Goal: Task Accomplishment & Management: Complete application form

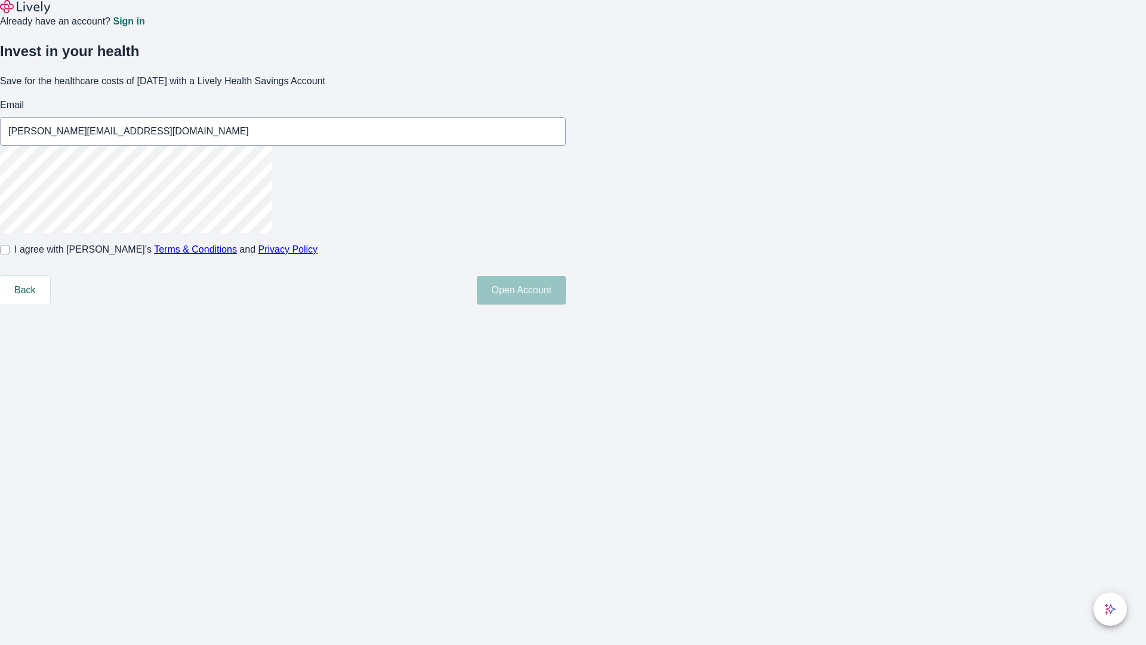
click at [10, 254] on input "I agree with Lively’s Terms & Conditions and Privacy Policy" at bounding box center [5, 250] width 10 height 10
checkbox input "true"
click at [566, 304] on button "Open Account" at bounding box center [521, 290] width 89 height 29
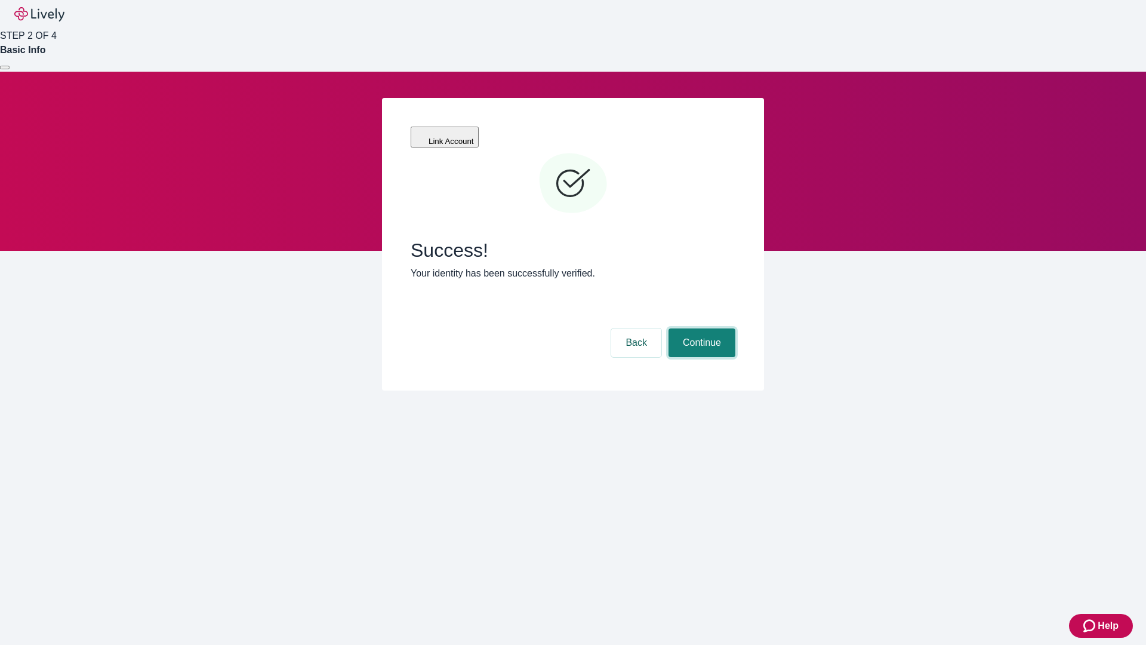
click at [700, 328] on button "Continue" at bounding box center [701, 342] width 67 height 29
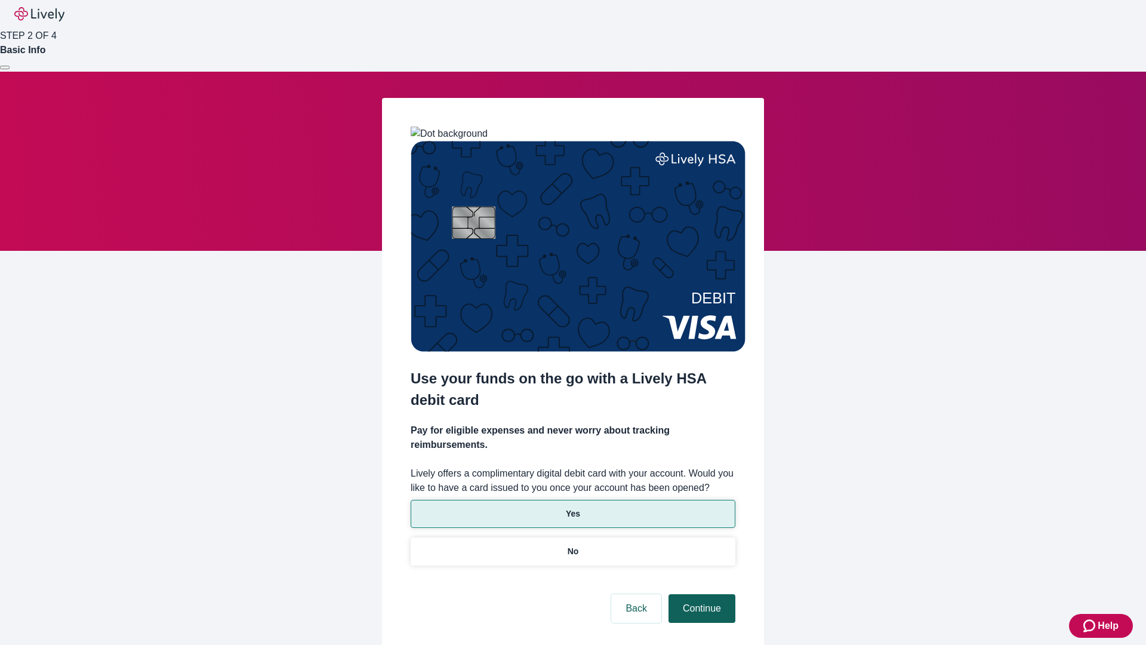
click at [572, 545] on p "No" at bounding box center [573, 551] width 11 height 13
click at [700, 594] on button "Continue" at bounding box center [701, 608] width 67 height 29
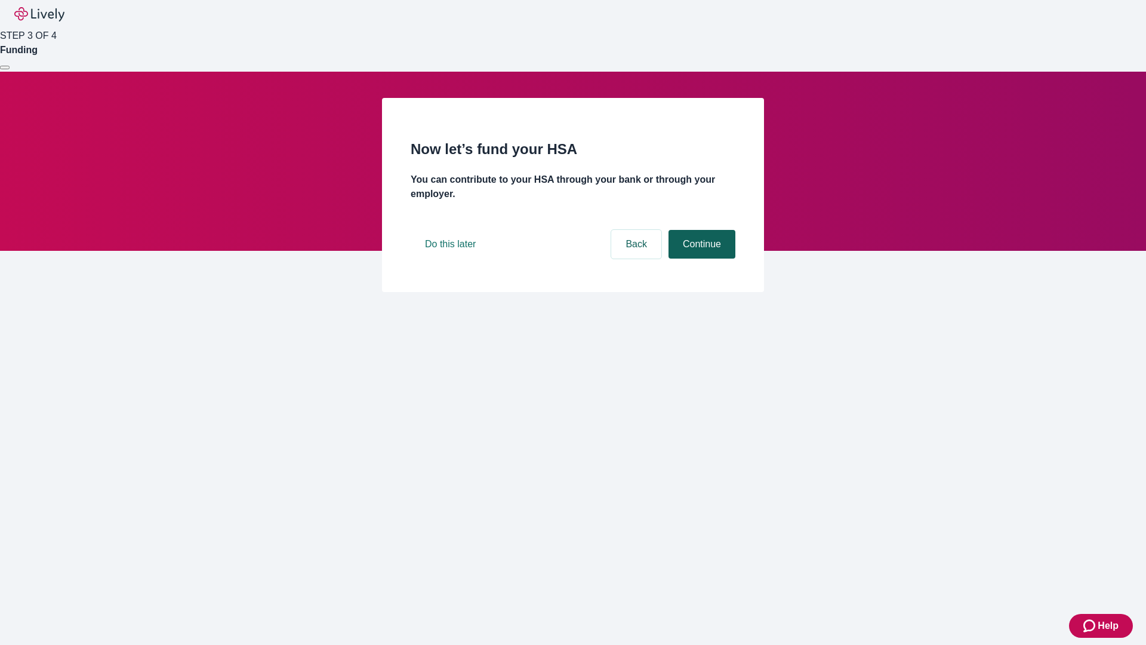
click at [700, 258] on button "Continue" at bounding box center [701, 244] width 67 height 29
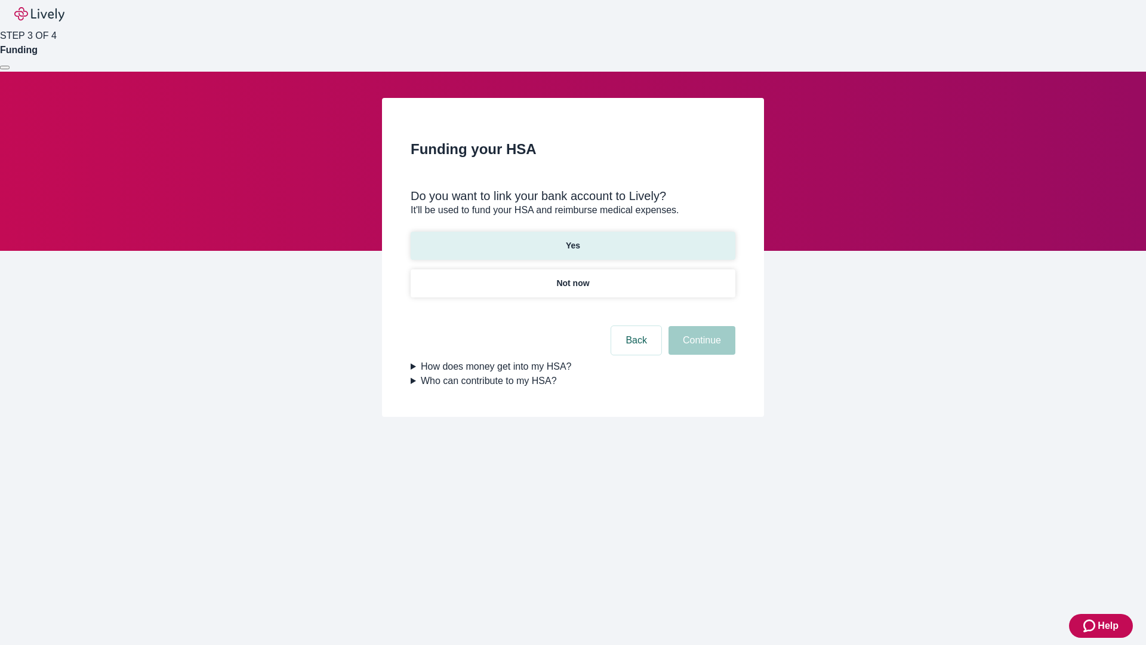
click at [572, 239] on p "Yes" at bounding box center [573, 245] width 14 height 13
click at [700, 326] on button "Continue" at bounding box center [701, 340] width 67 height 29
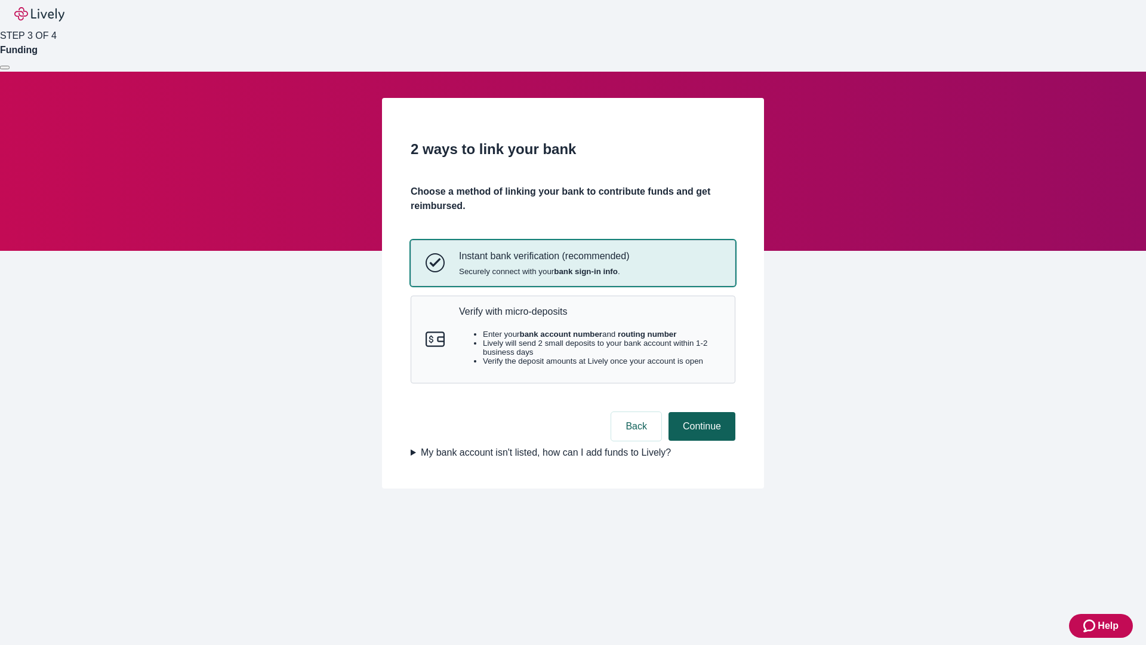
click at [589, 317] on p "Verify with micro-deposits" at bounding box center [589, 311] width 261 height 11
click at [700, 440] on button "Continue" at bounding box center [701, 426] width 67 height 29
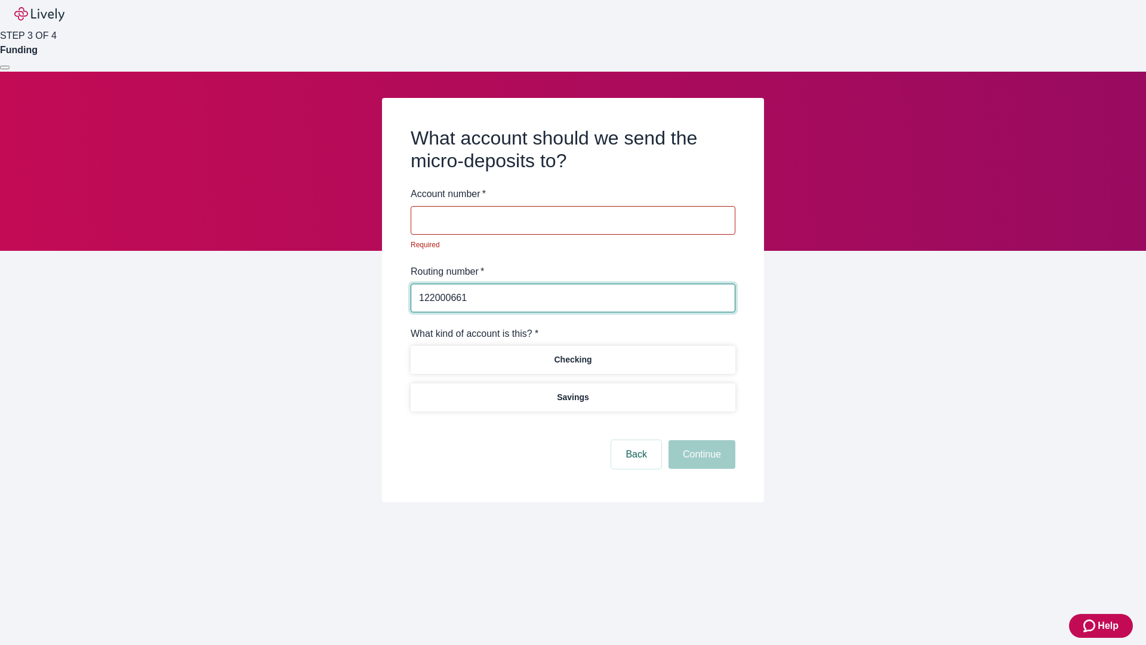
type input "122000661"
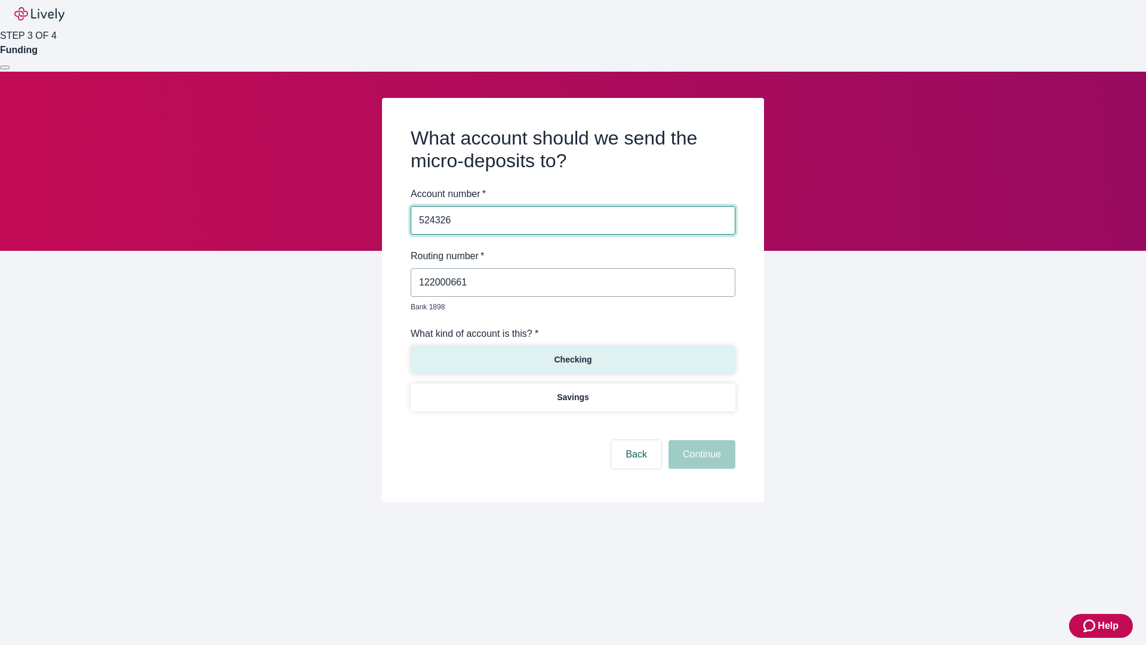
type input "524326"
click at [572, 353] on p "Checking" at bounding box center [573, 359] width 38 height 13
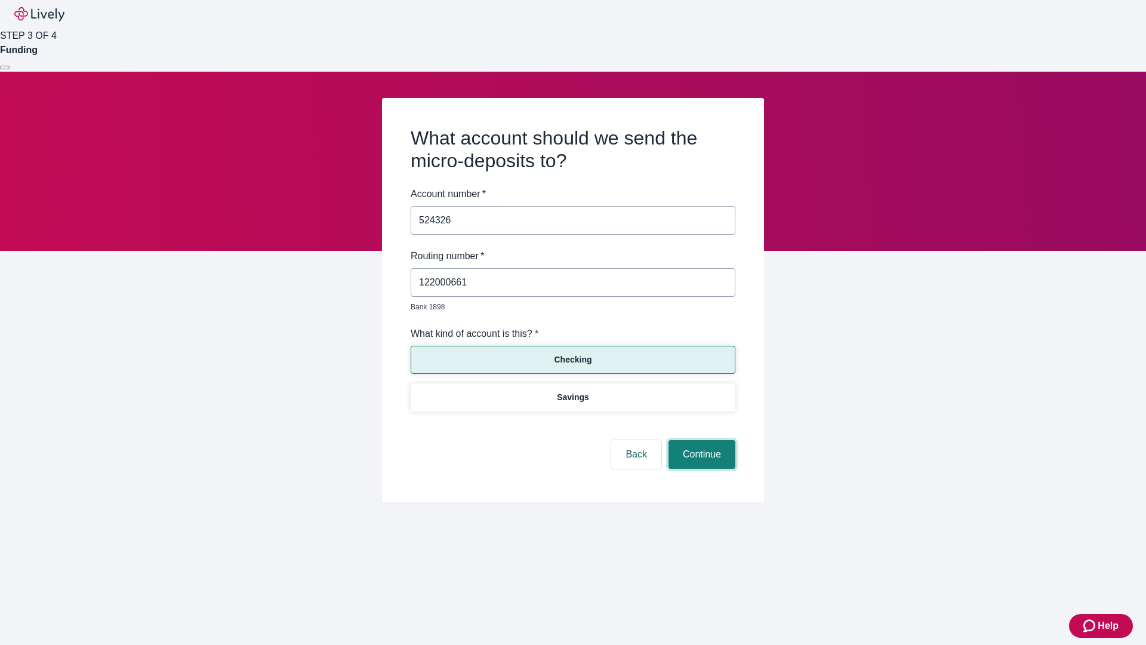
click at [700, 440] on button "Continue" at bounding box center [701, 454] width 67 height 29
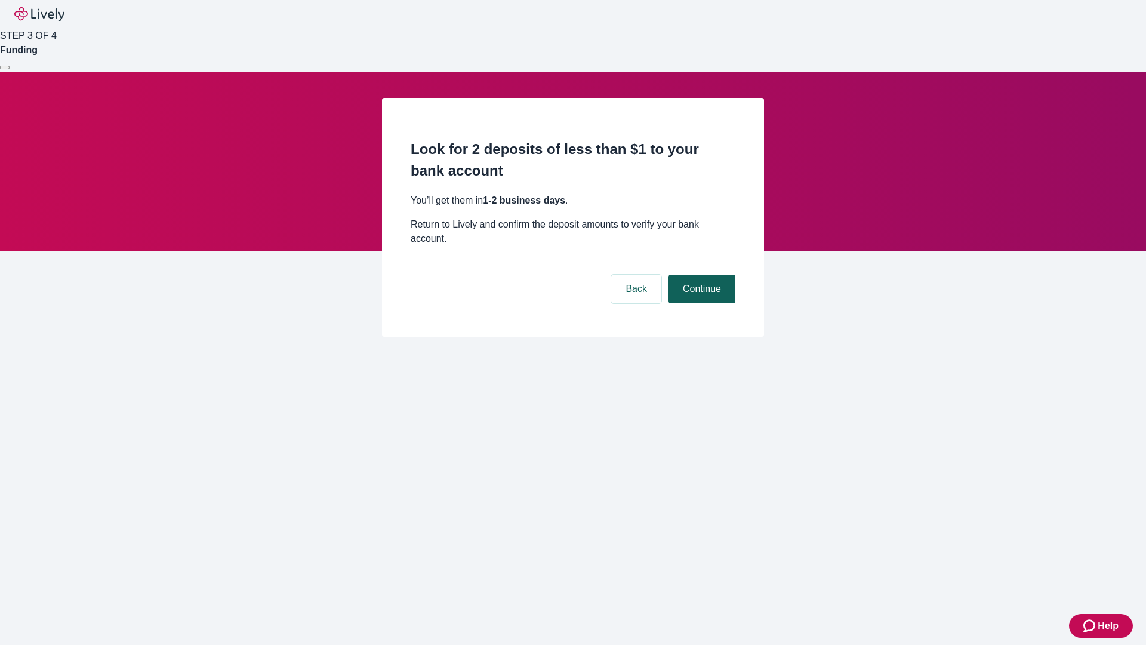
click at [700, 275] on button "Continue" at bounding box center [701, 289] width 67 height 29
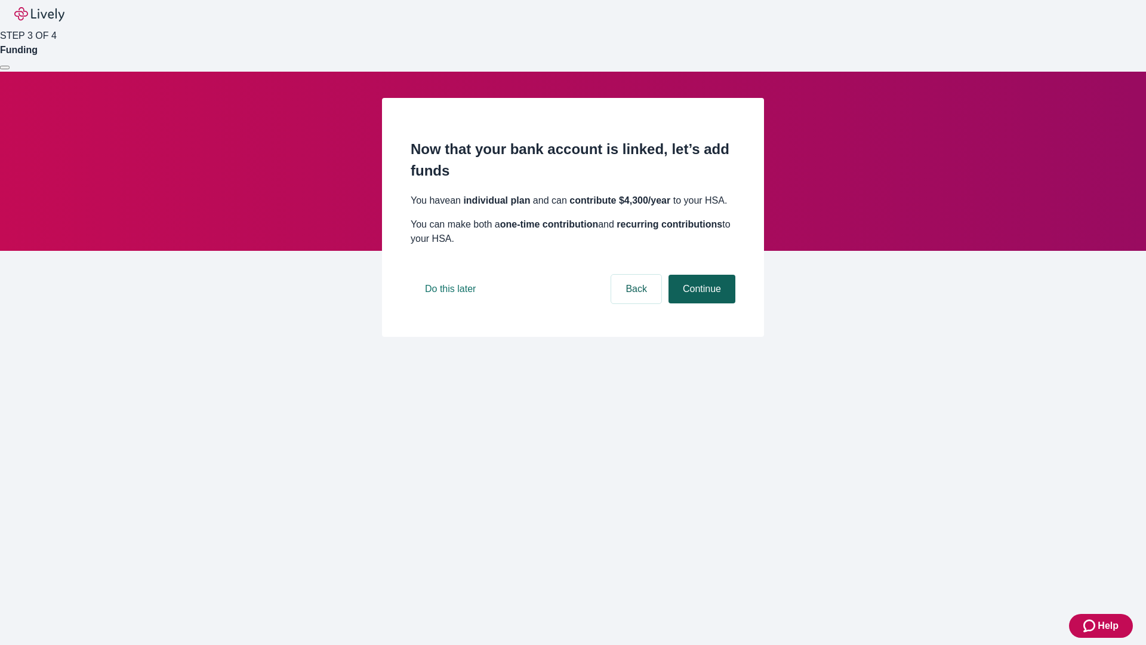
click at [700, 303] on button "Continue" at bounding box center [701, 289] width 67 height 29
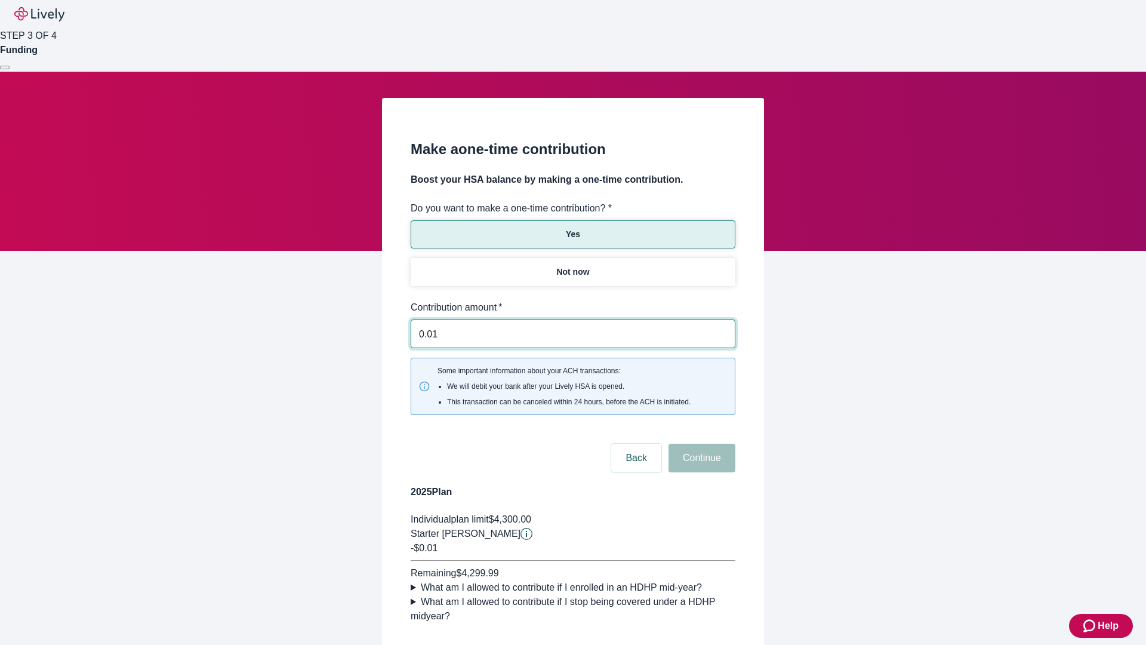
type input "0.01"
click at [700, 443] on button "Continue" at bounding box center [701, 457] width 67 height 29
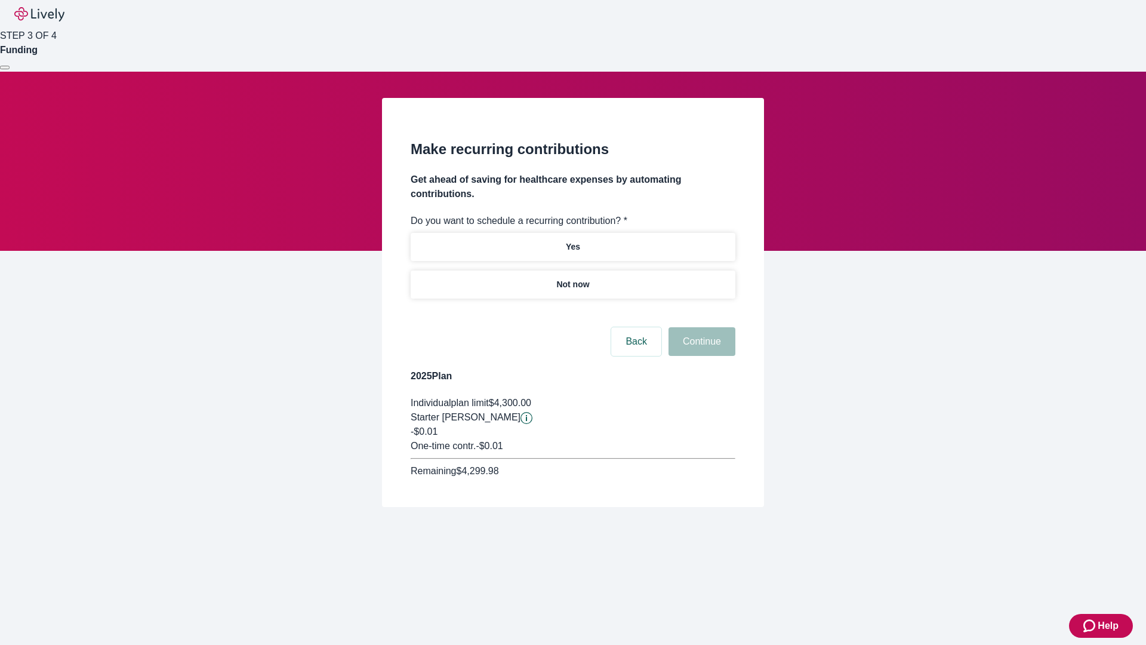
click at [572, 278] on p "Not now" at bounding box center [572, 284] width 33 height 13
click at [700, 327] on button "Continue" at bounding box center [701, 341] width 67 height 29
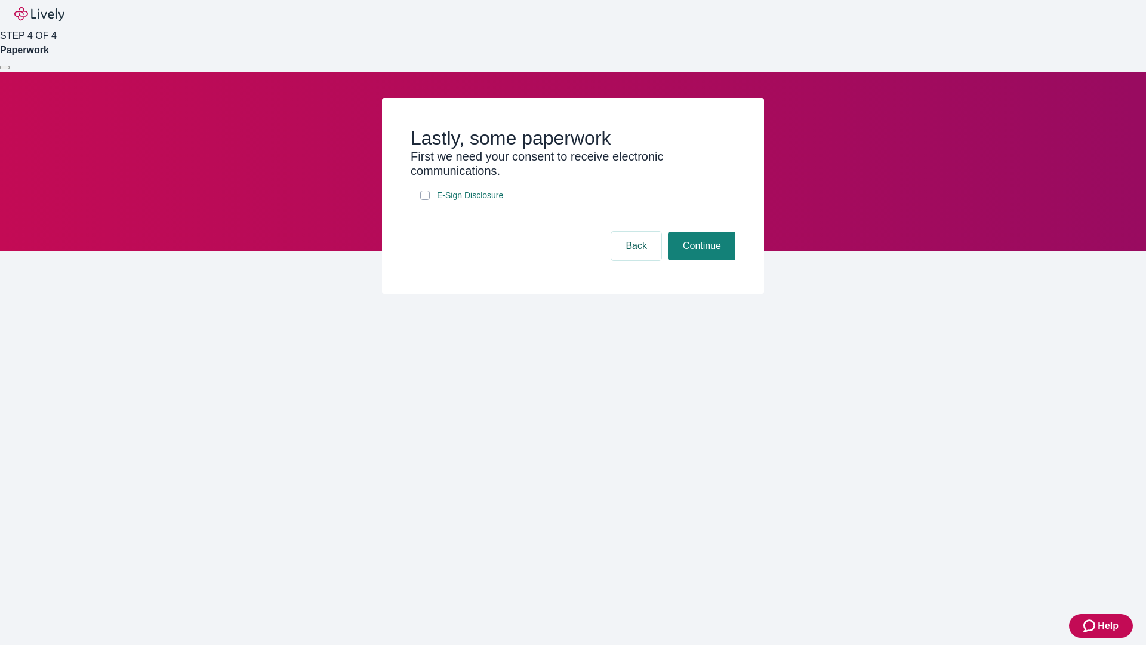
click at [425, 200] on input "E-Sign Disclosure" at bounding box center [425, 195] width 10 height 10
checkbox input "true"
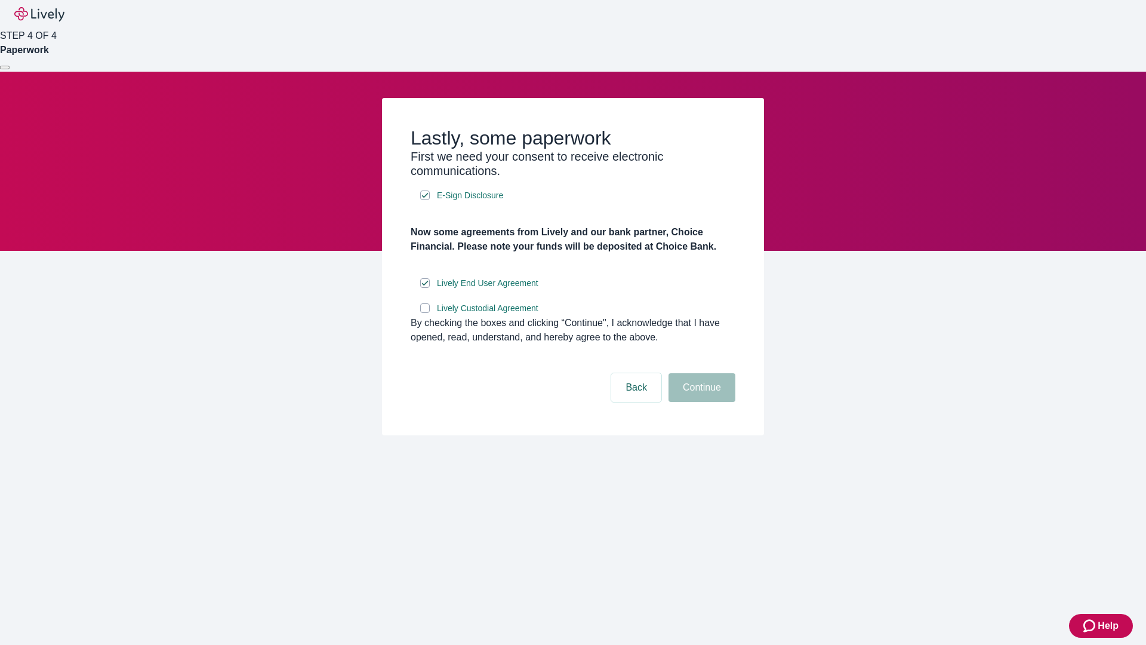
click at [425, 313] on input "Lively Custodial Agreement" at bounding box center [425, 308] width 10 height 10
checkbox input "true"
click at [700, 402] on button "Continue" at bounding box center [701, 387] width 67 height 29
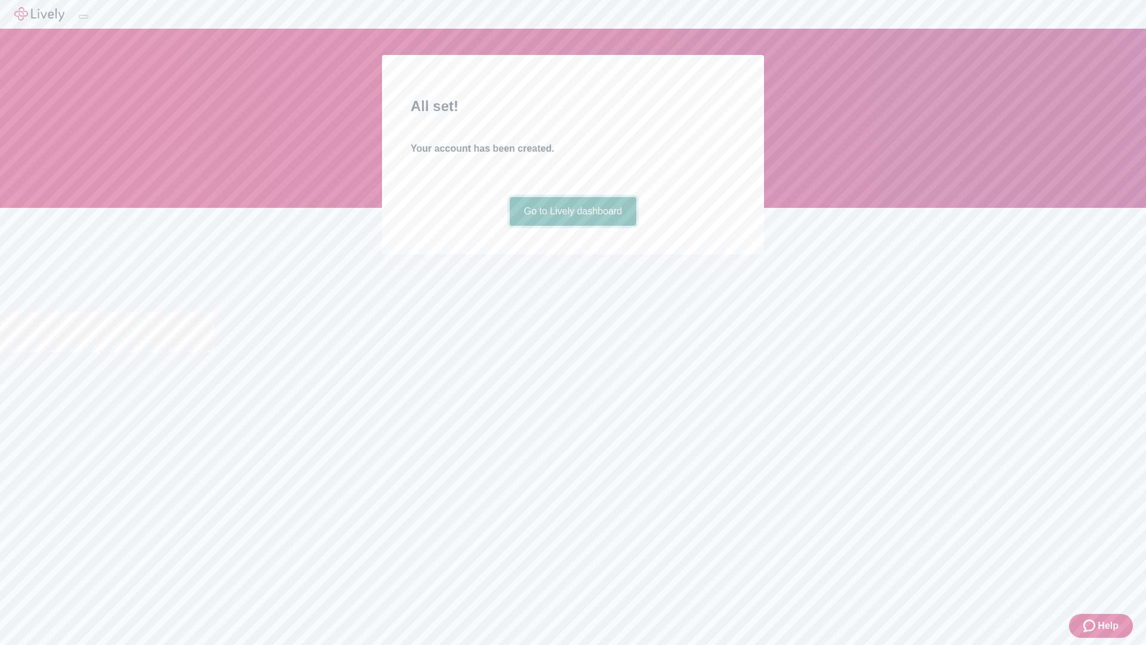
click at [572, 226] on link "Go to Lively dashboard" at bounding box center [573, 211] width 127 height 29
